Goal: Information Seeking & Learning: Learn about a topic

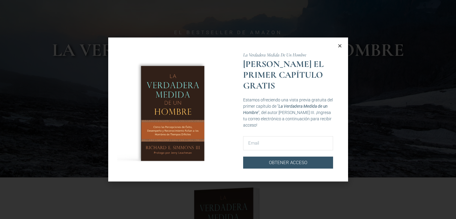
scroll to position [270, 0]
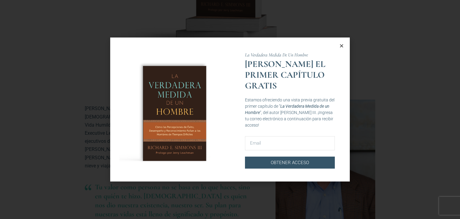
click at [344, 45] on div "La Verdadera Medida De Un Hombre [PERSON_NAME] EL PRIMER CAPÍTULO GRATIS Estamo…" at bounding box center [290, 110] width 120 height 146
click at [340, 44] on icon "Close" at bounding box center [341, 45] width 4 height 4
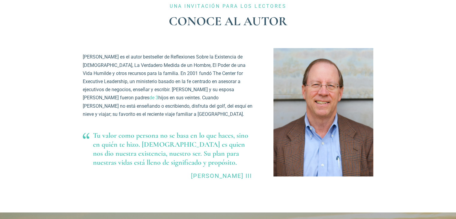
scroll to position [300, 0]
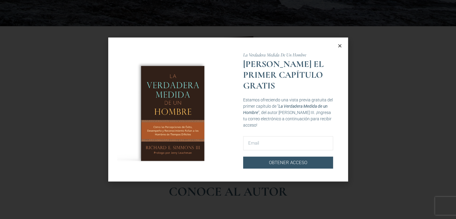
scroll to position [330, 0]
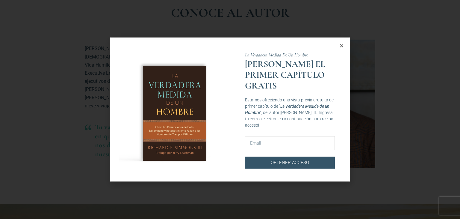
click at [345, 44] on div "La Verdadera Medida De Un Hombre [PERSON_NAME] EL PRIMER CAPÍTULO GRATIS Estamo…" at bounding box center [290, 110] width 120 height 146
click at [344, 44] on div "La Verdadera Medida De Un Hombre [PERSON_NAME] EL PRIMER CAPÍTULO GRATIS Estamo…" at bounding box center [290, 110] width 120 height 146
click at [343, 45] on icon "Close" at bounding box center [341, 45] width 4 height 4
